Goal: Transaction & Acquisition: Purchase product/service

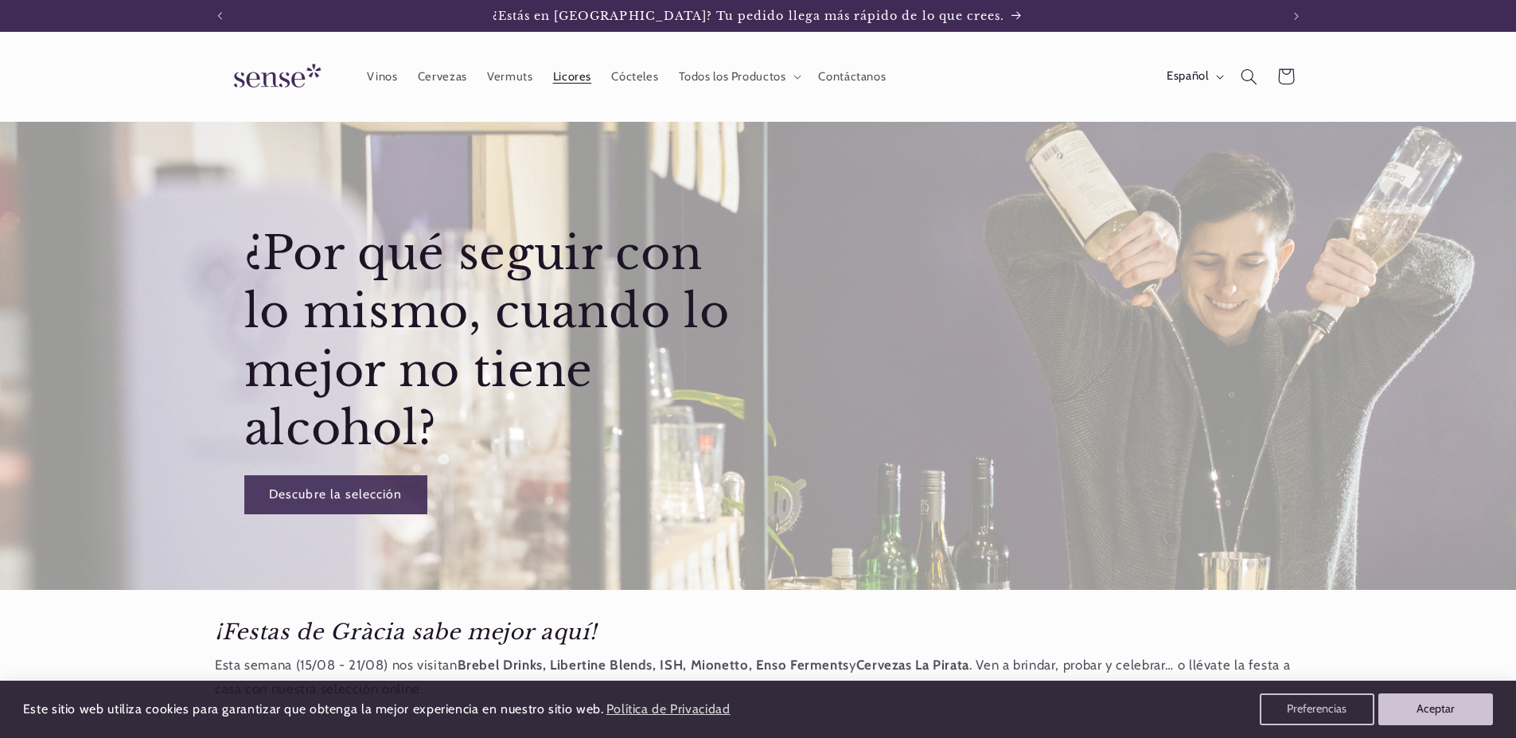
click at [570, 80] on span "Licores" at bounding box center [572, 76] width 38 height 15
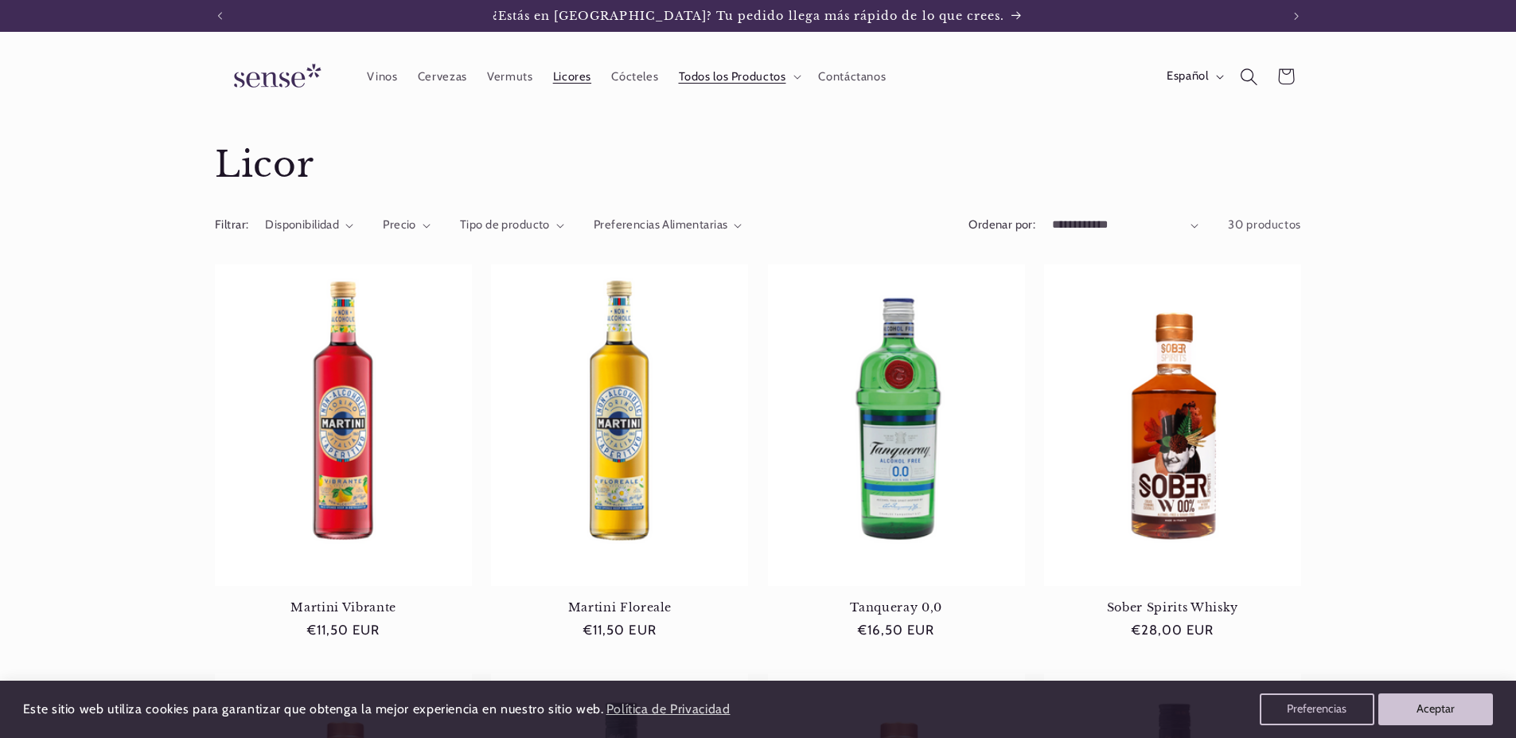
click at [1242, 76] on icon "Búsqueda" at bounding box center [1249, 77] width 18 height 18
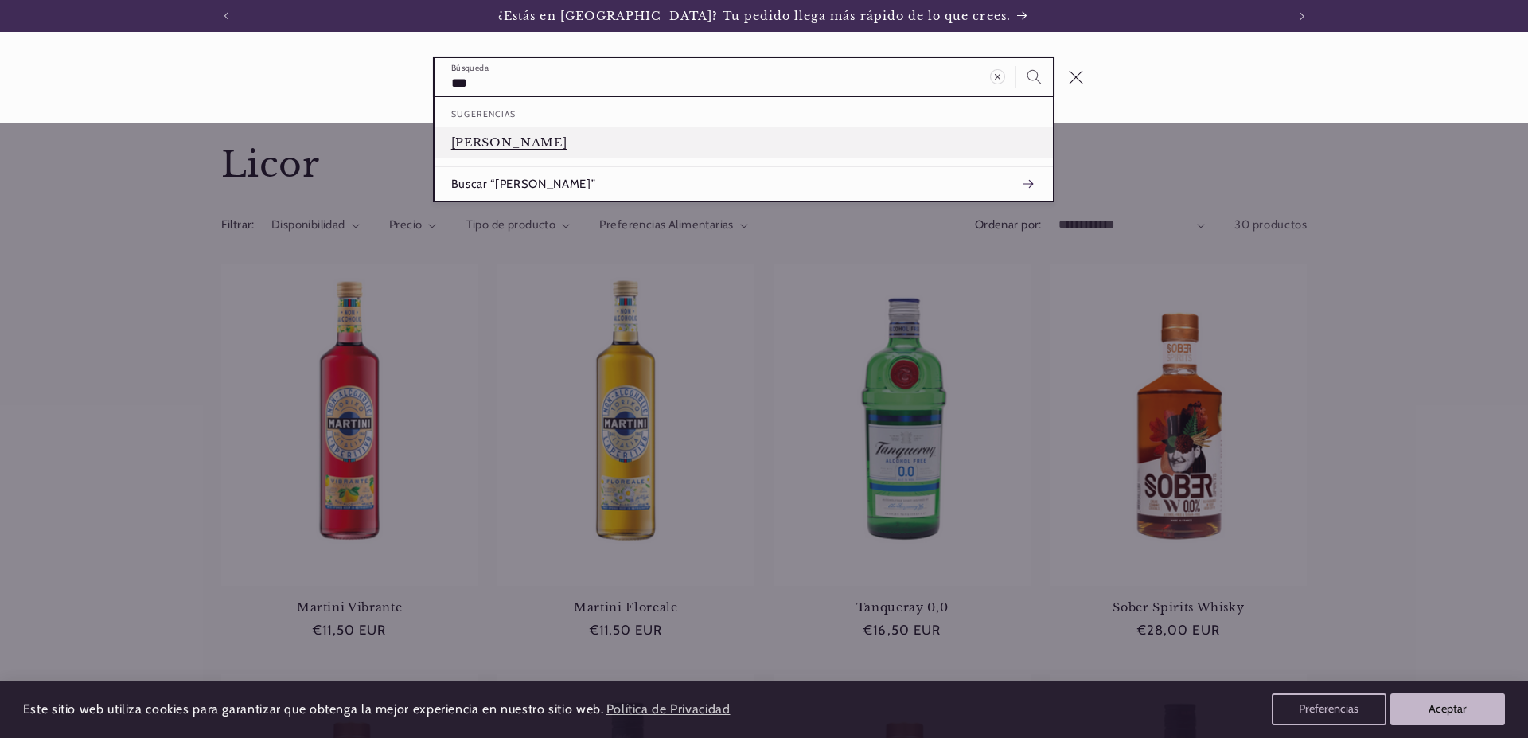
type input "***"
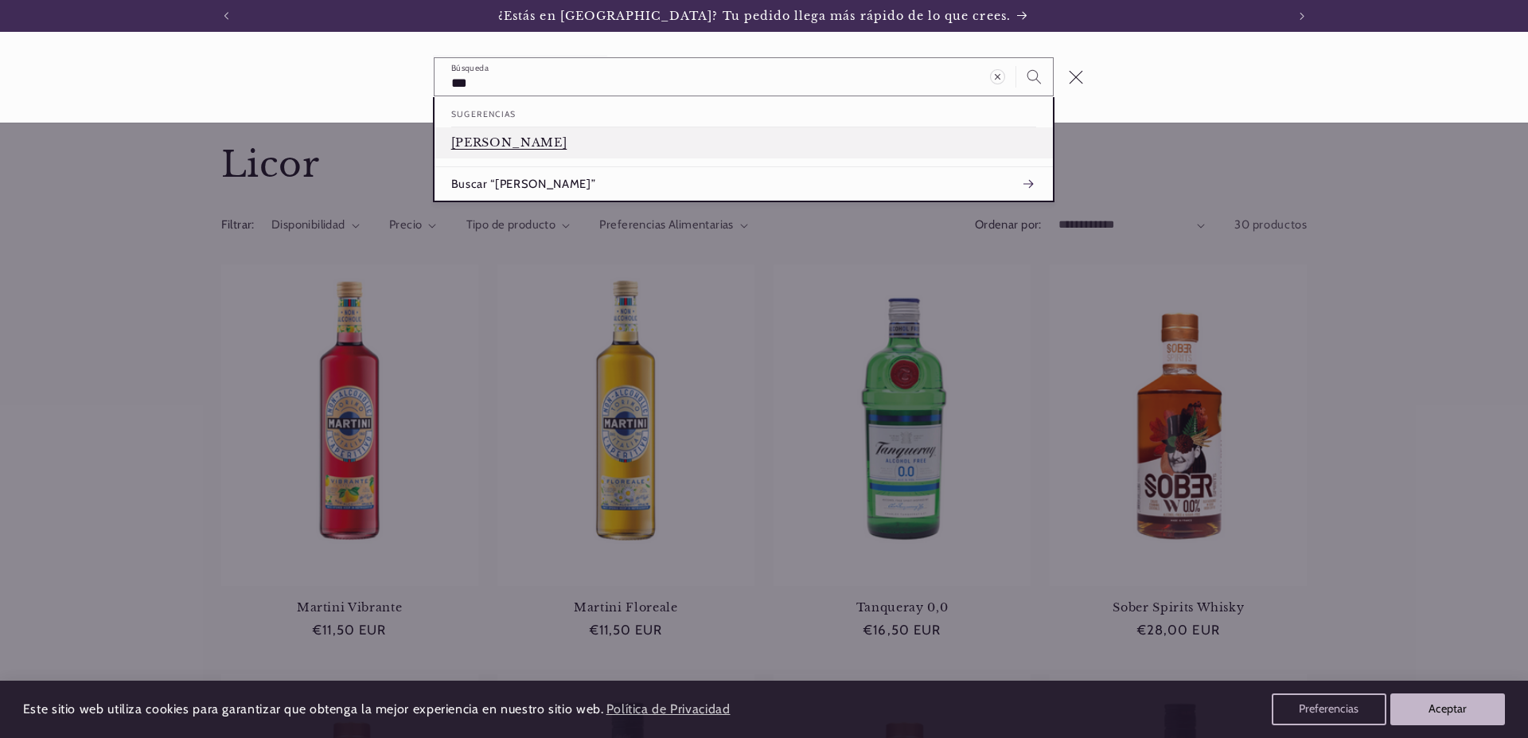
click at [478, 142] on link "[PERSON_NAME]" at bounding box center [743, 142] width 618 height 31
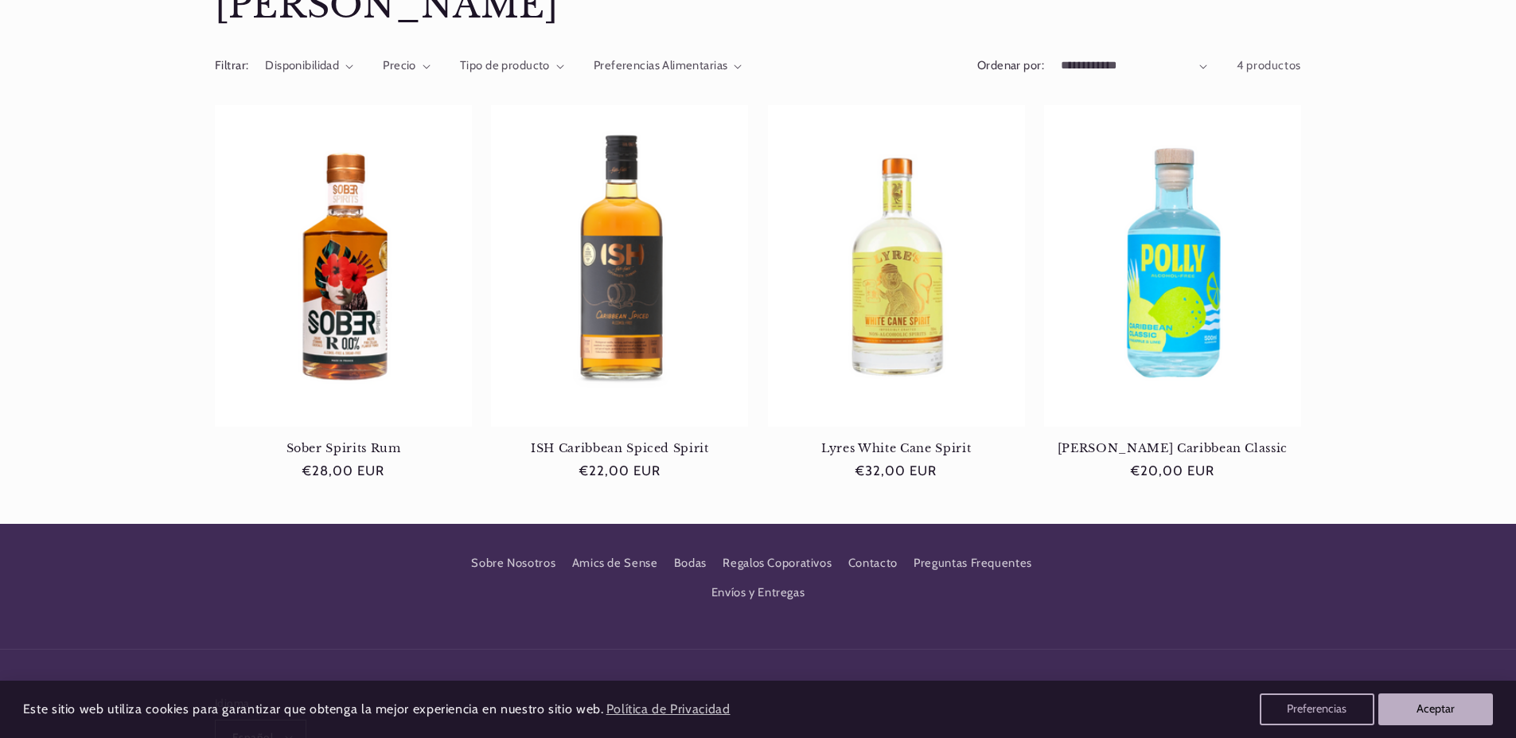
scroll to position [0, 1060]
click at [373, 441] on link "Sober Spirits Rum" at bounding box center [343, 448] width 257 height 14
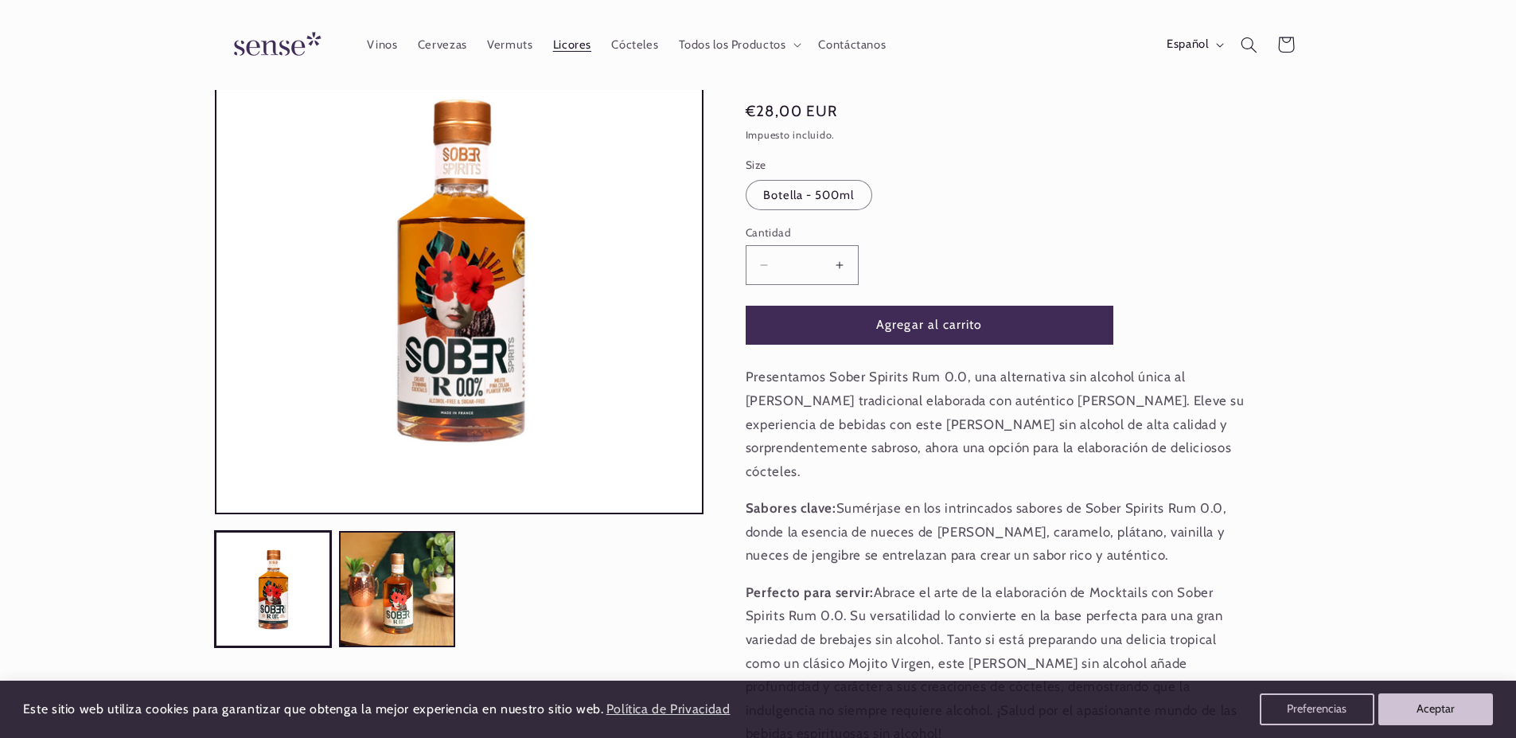
click at [554, 45] on span "Licores" at bounding box center [572, 44] width 38 height 15
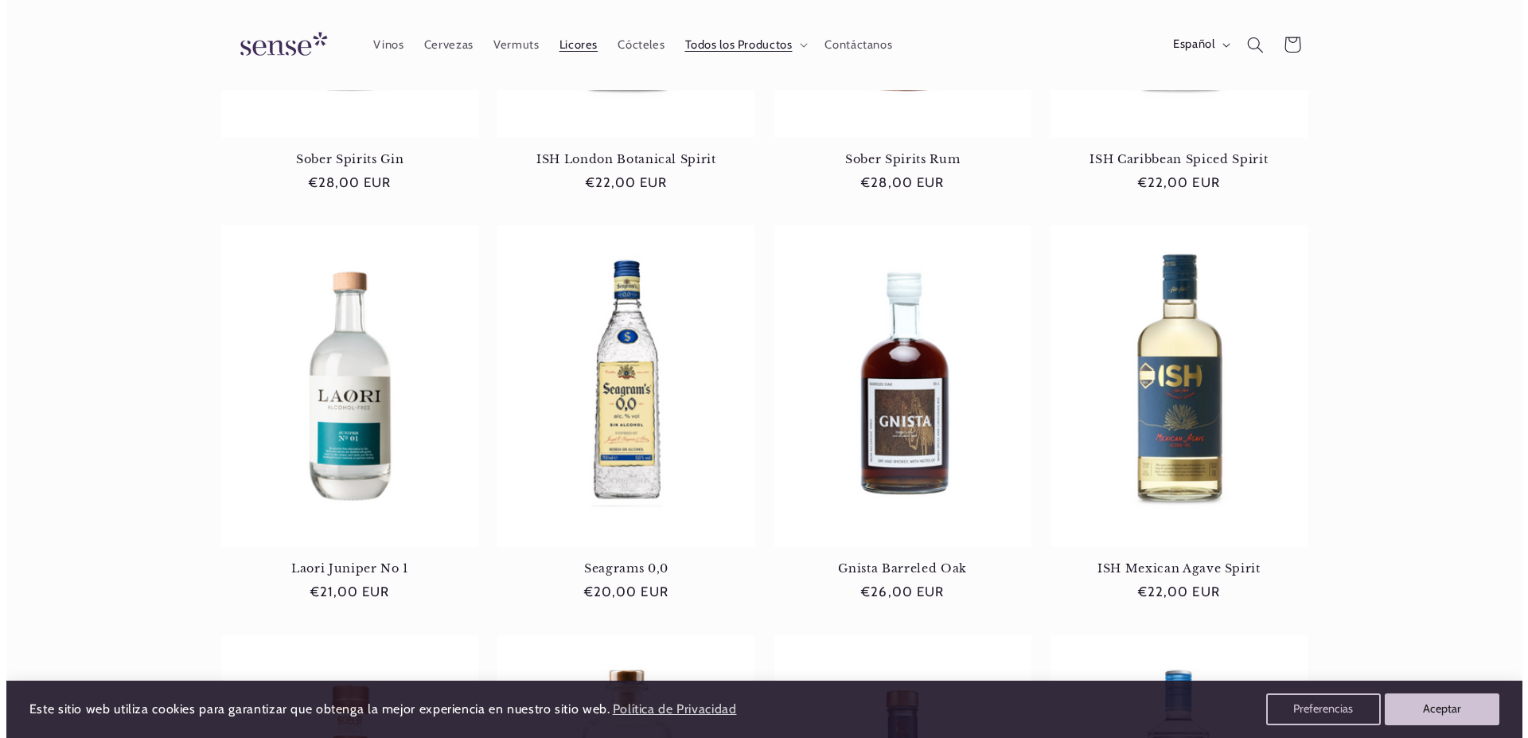
scroll to position [557, 0]
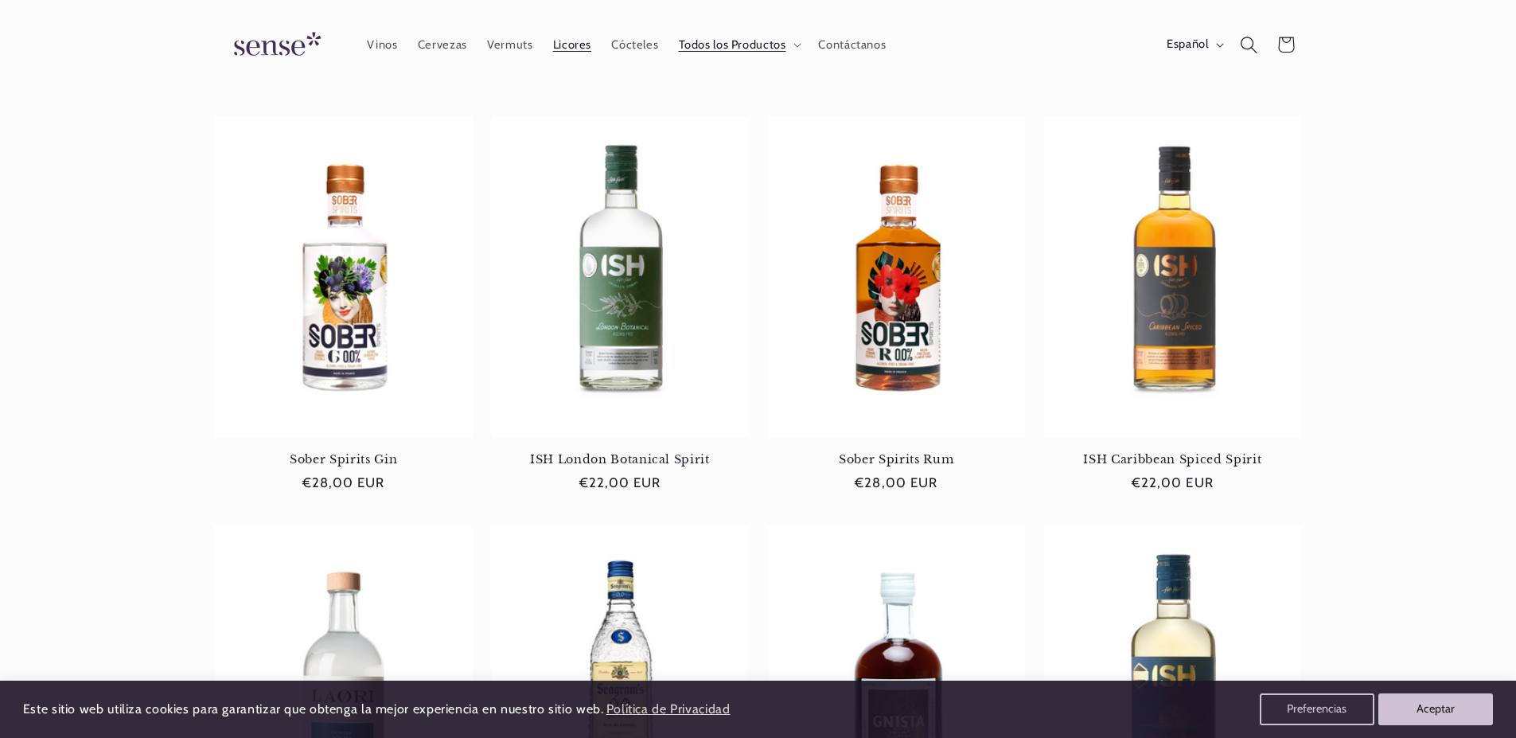
click at [1244, 40] on icon "Búsqueda" at bounding box center [1249, 45] width 18 height 18
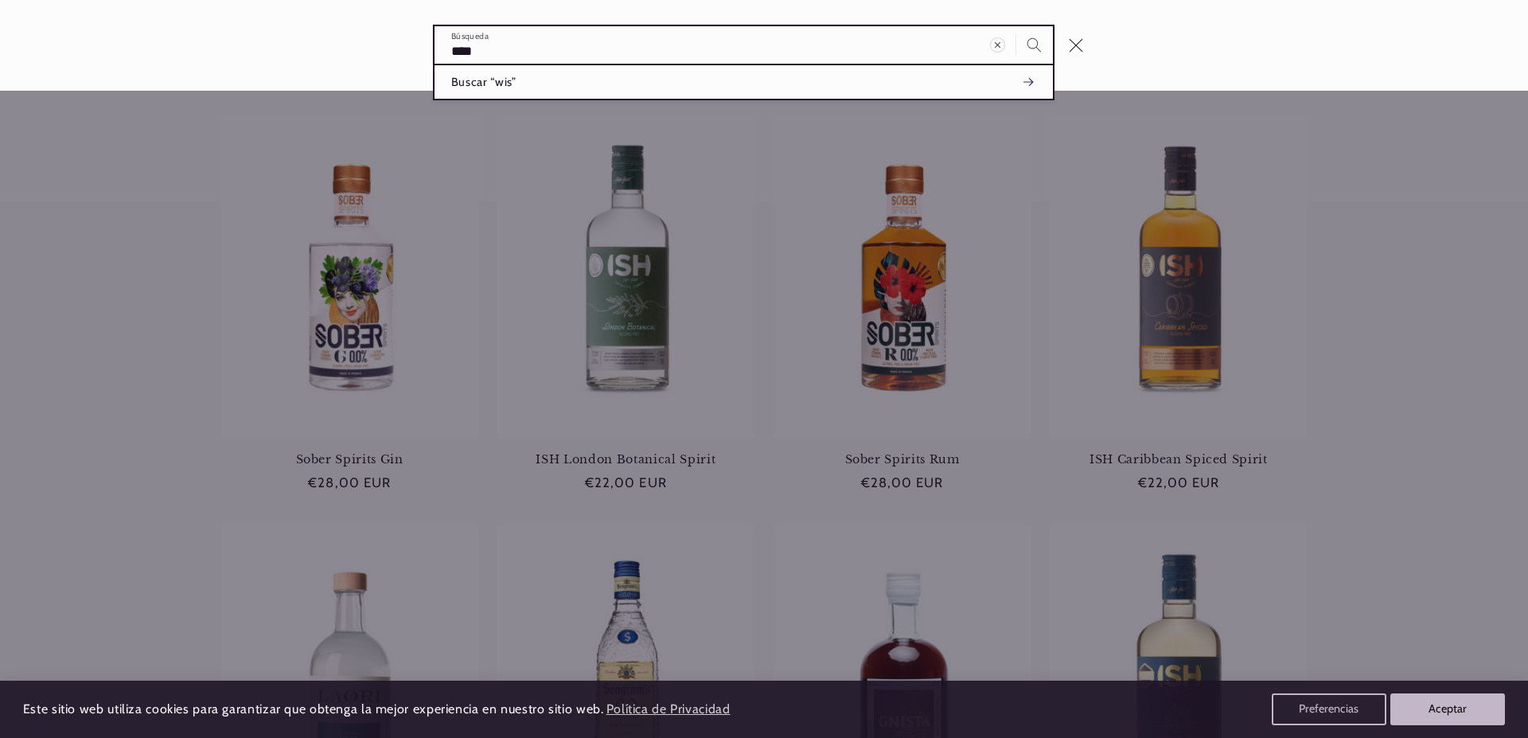
scroll to position [0, 0]
type input "*****"
click at [1016, 26] on button "Búsqueda" at bounding box center [1034, 44] width 37 height 37
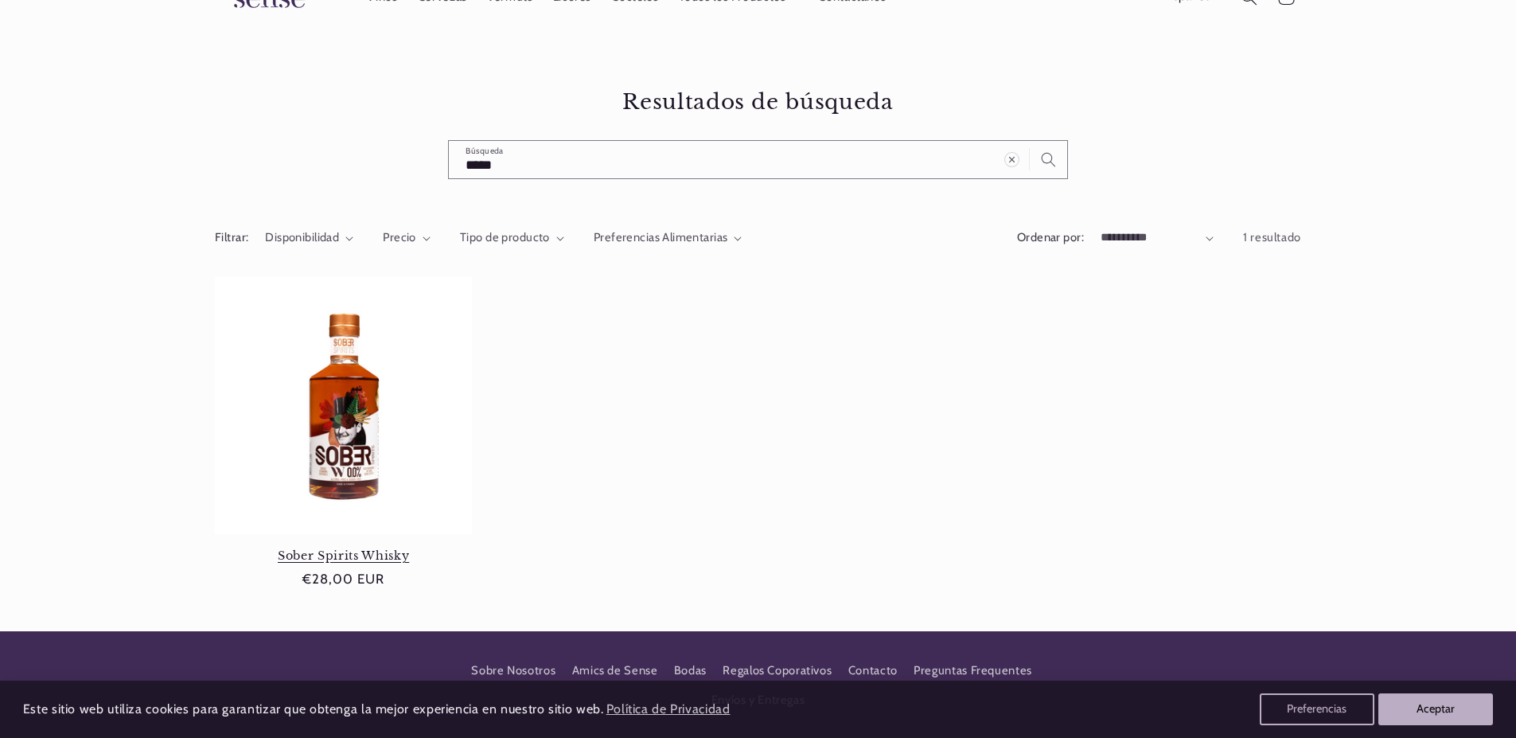
scroll to position [0, 1060]
click at [378, 548] on link "Sober Spirits Whisky" at bounding box center [343, 555] width 257 height 14
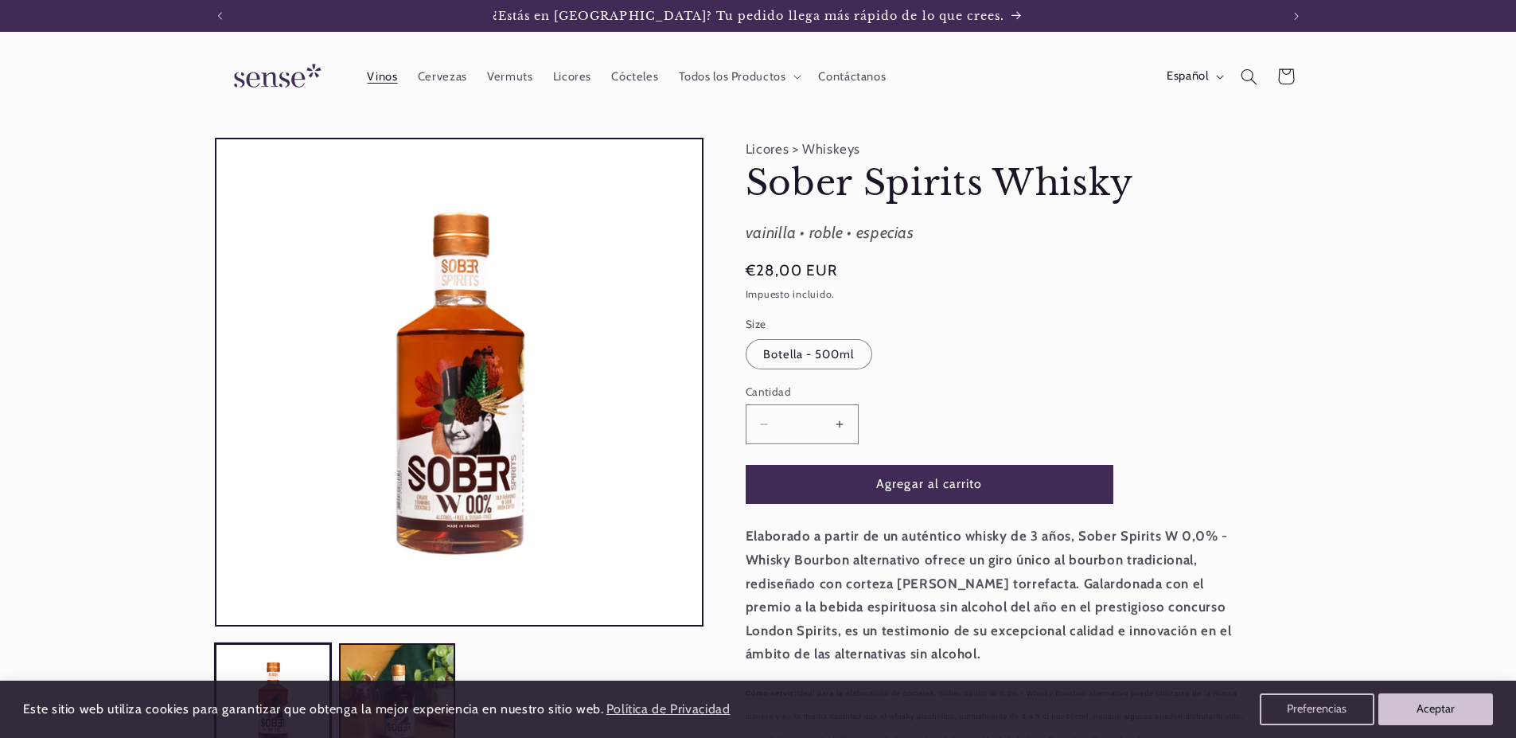
click at [383, 74] on span "Vinos" at bounding box center [382, 76] width 30 height 15
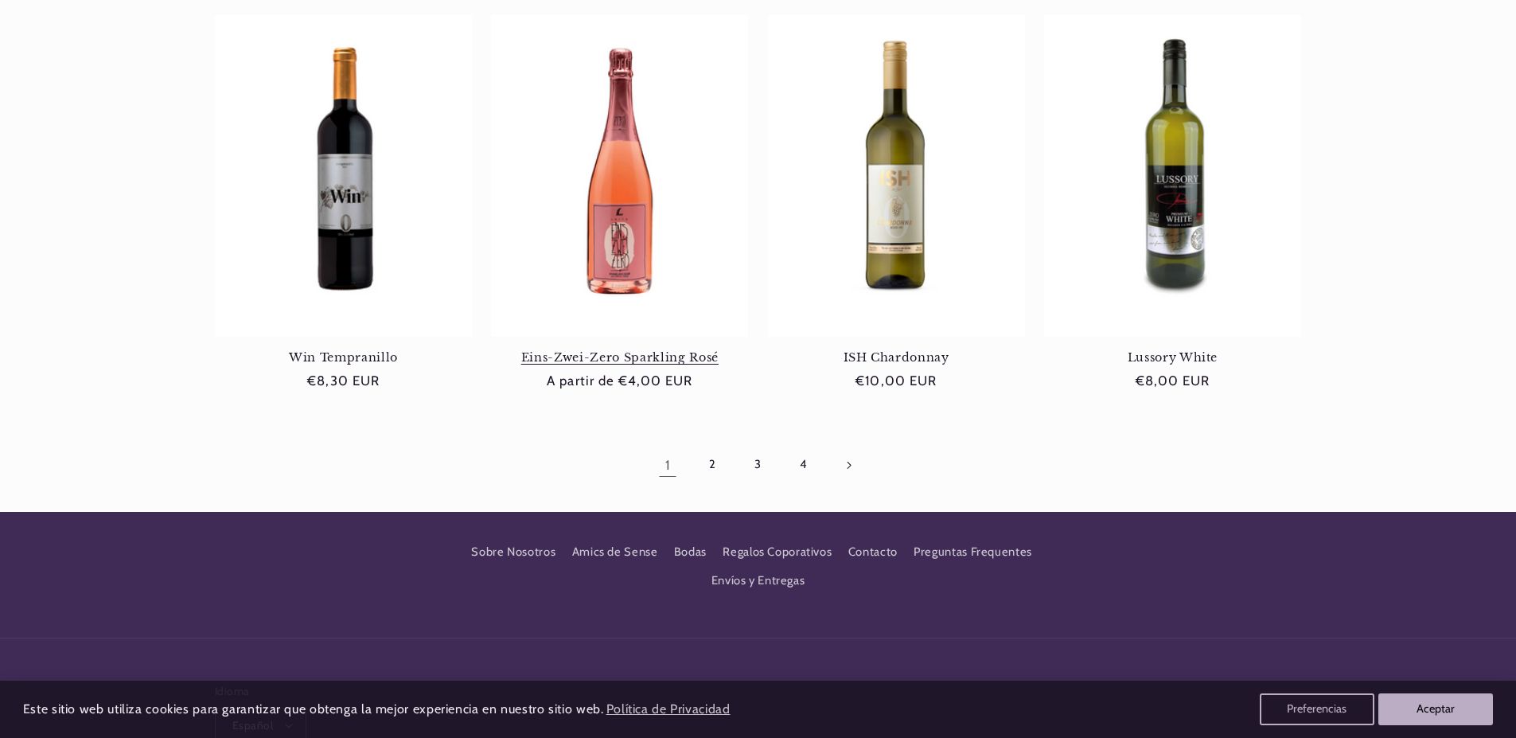
scroll to position [1580, 0]
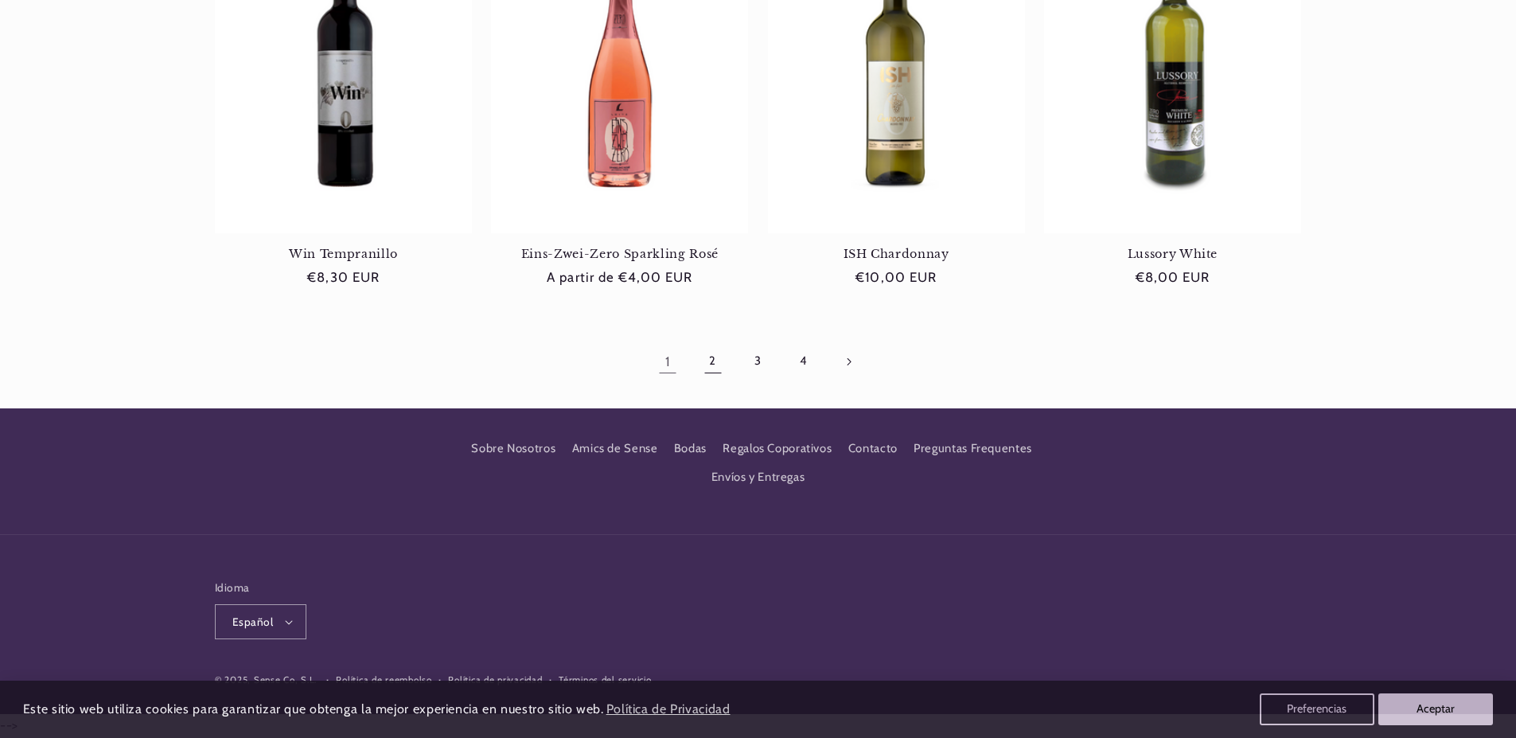
click at [714, 361] on link "2" at bounding box center [713, 361] width 37 height 37
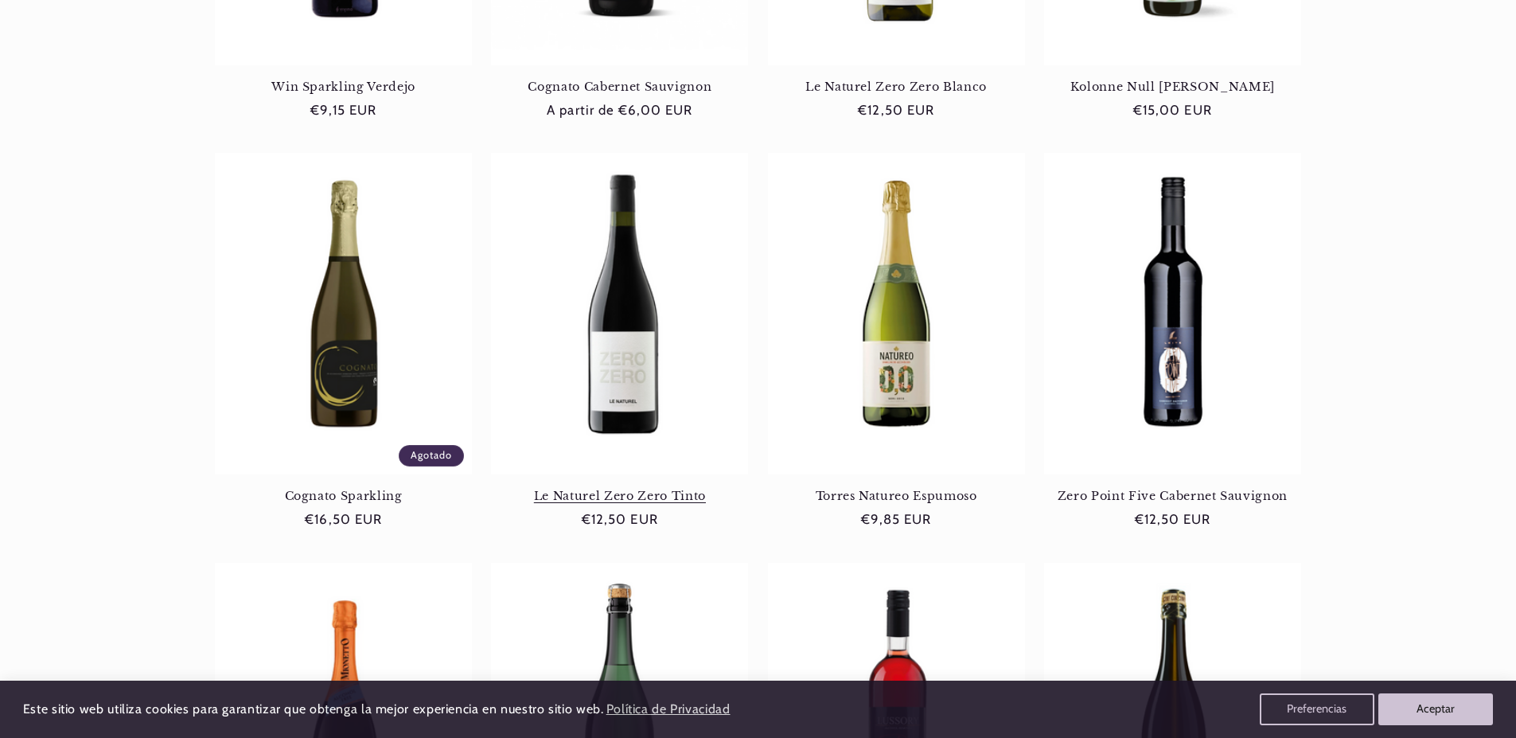
scroll to position [1193, 0]
